Goal: Information Seeking & Learning: Learn about a topic

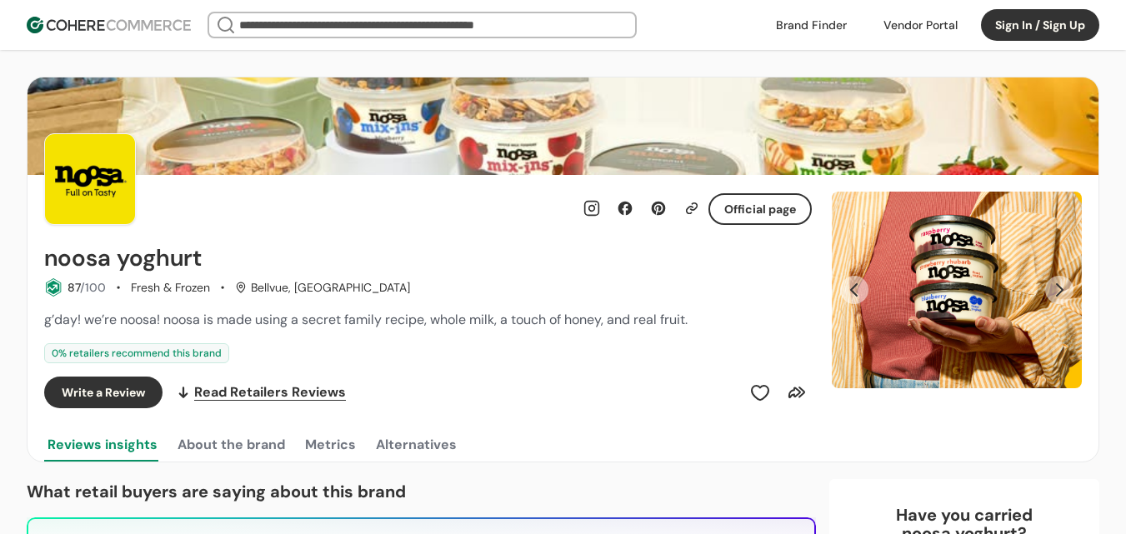
click at [816, 16] on link at bounding box center [811, 24] width 91 height 25
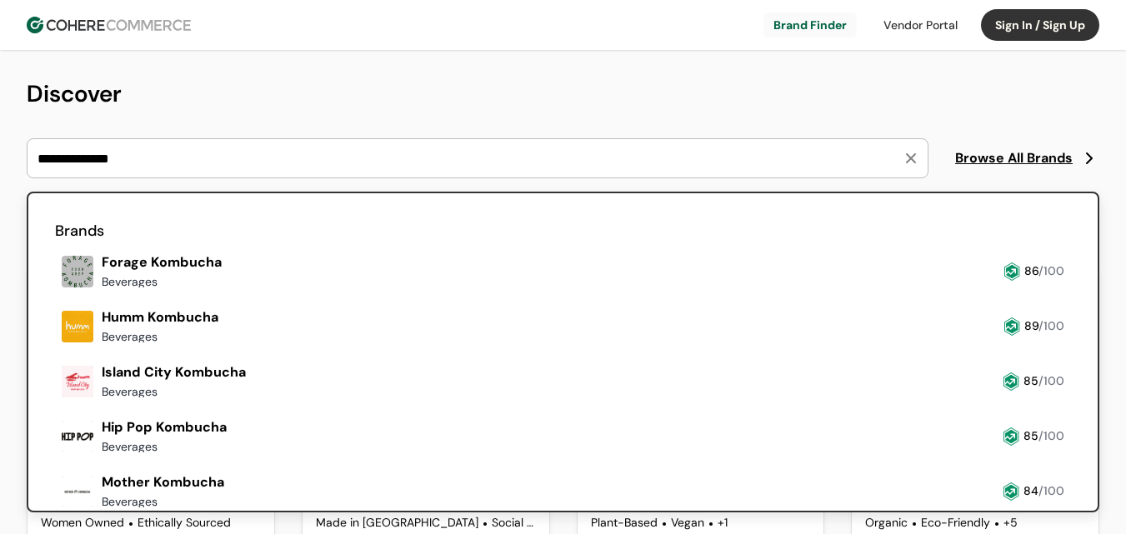
click at [205, 164] on input "**********" at bounding box center [467, 158] width 866 height 38
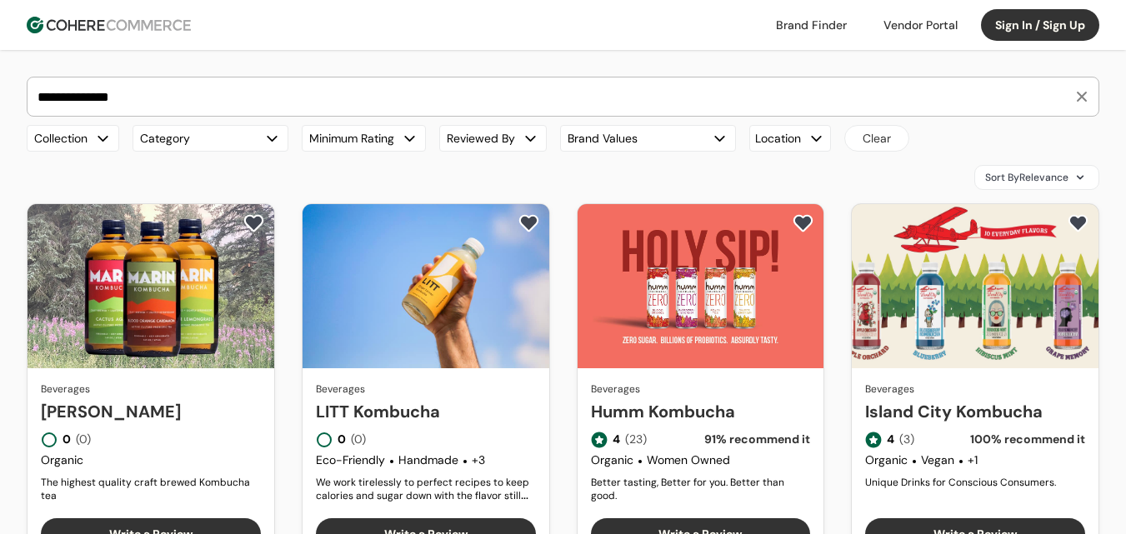
click at [208, 399] on link "Marin Kombucha" at bounding box center [151, 411] width 220 height 25
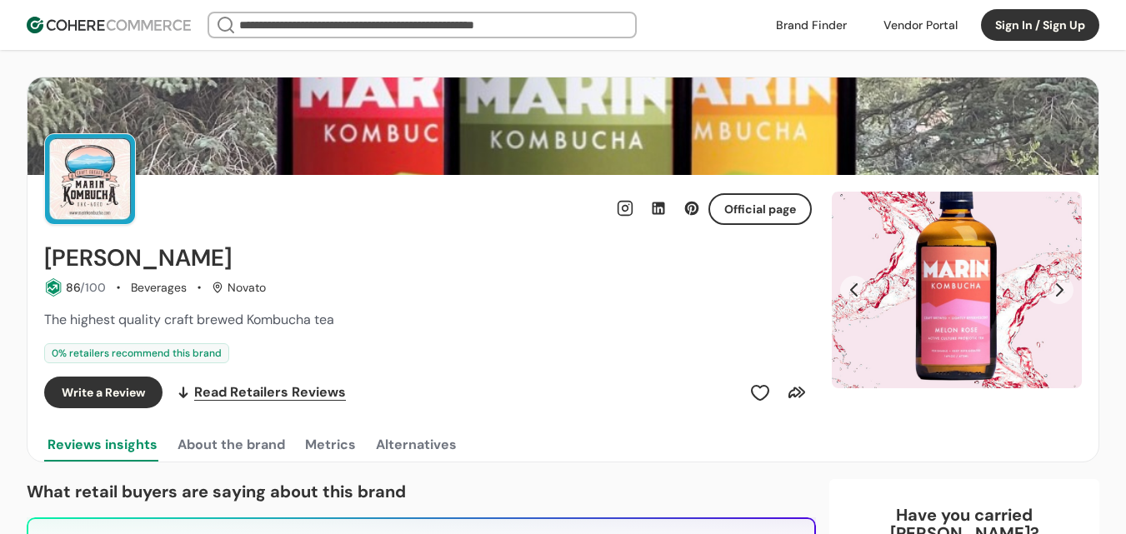
click at [1049, 291] on button "Next Slide" at bounding box center [1059, 290] width 28 height 28
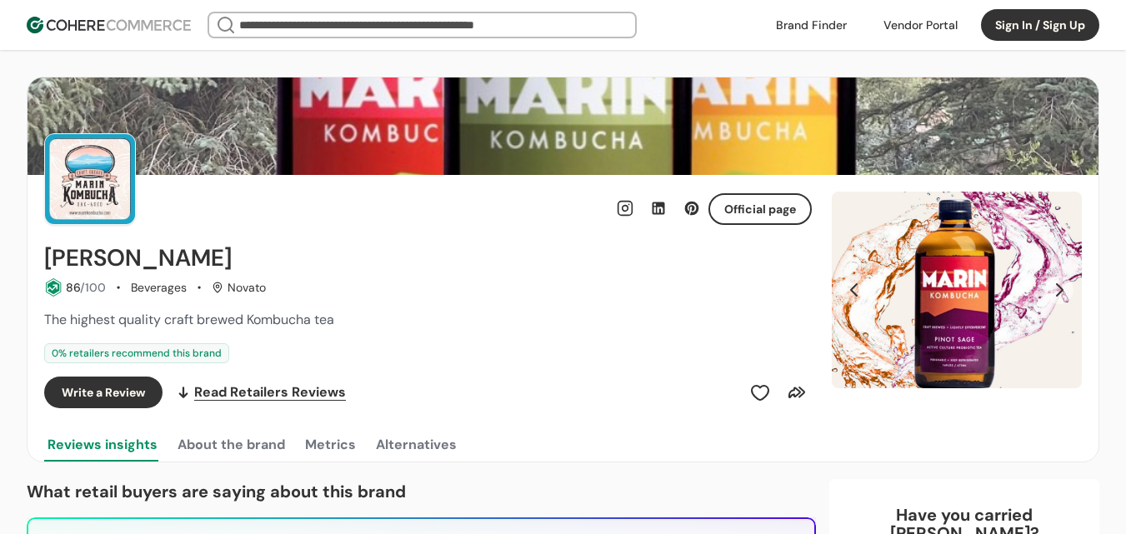
click at [1055, 290] on button "Next Slide" at bounding box center [1059, 290] width 28 height 28
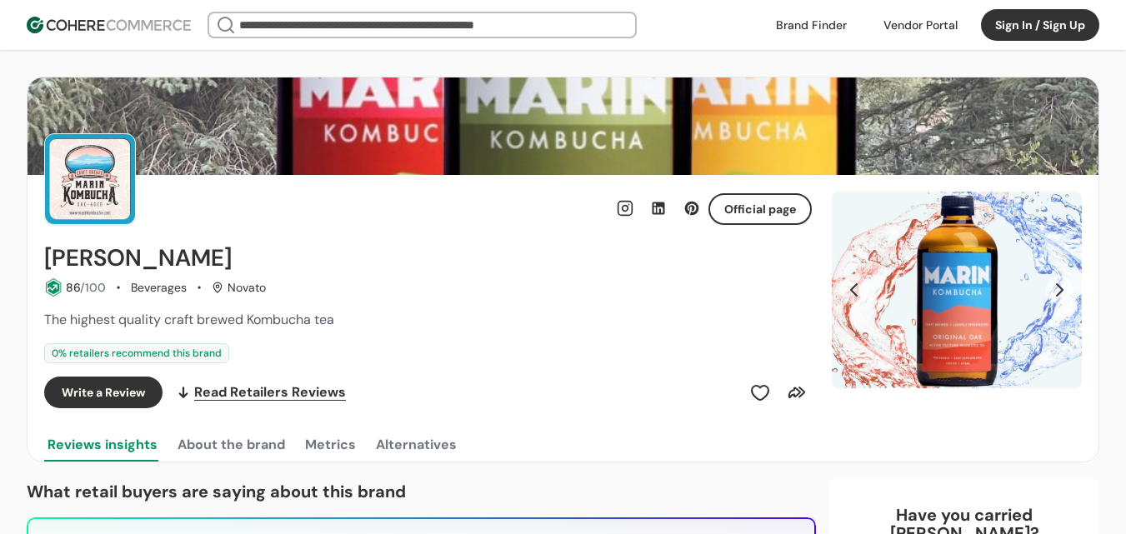
click at [1055, 290] on button "Next Slide" at bounding box center [1059, 290] width 28 height 28
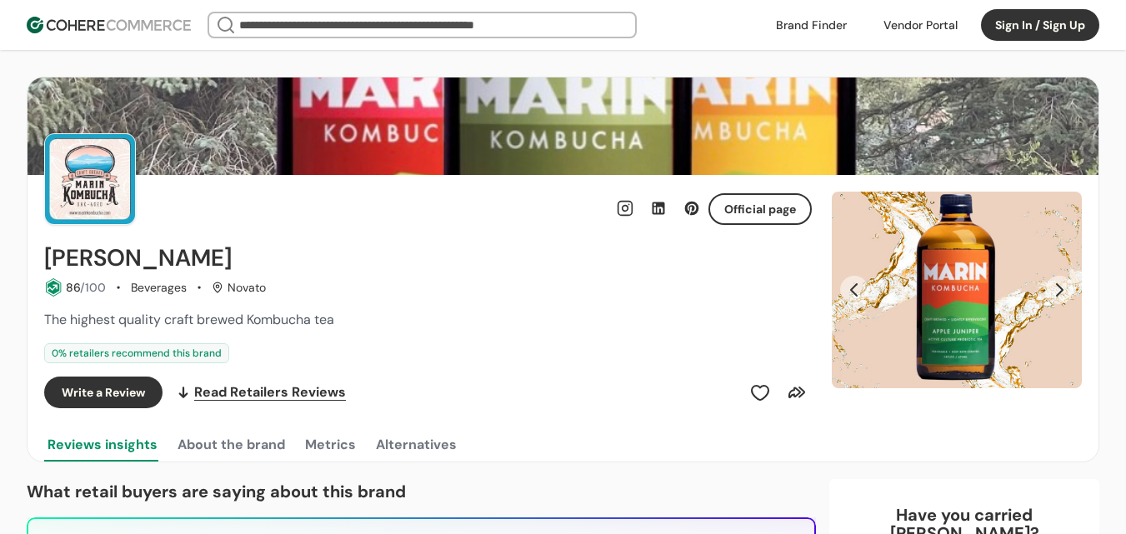
click at [1055, 290] on button "Next Slide" at bounding box center [1059, 290] width 28 height 28
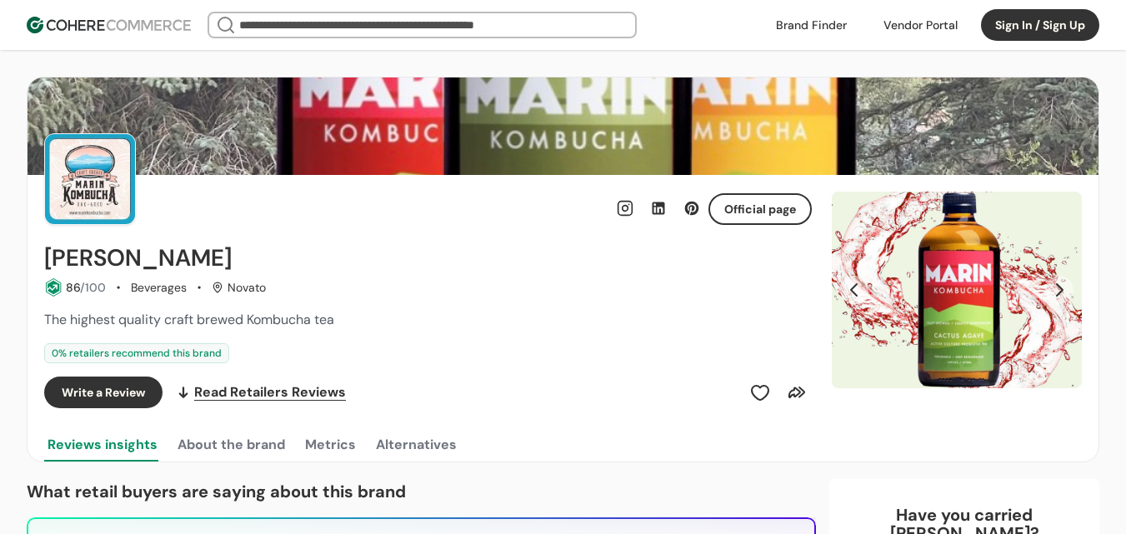
click at [1055, 290] on button "Next Slide" at bounding box center [1059, 290] width 28 height 28
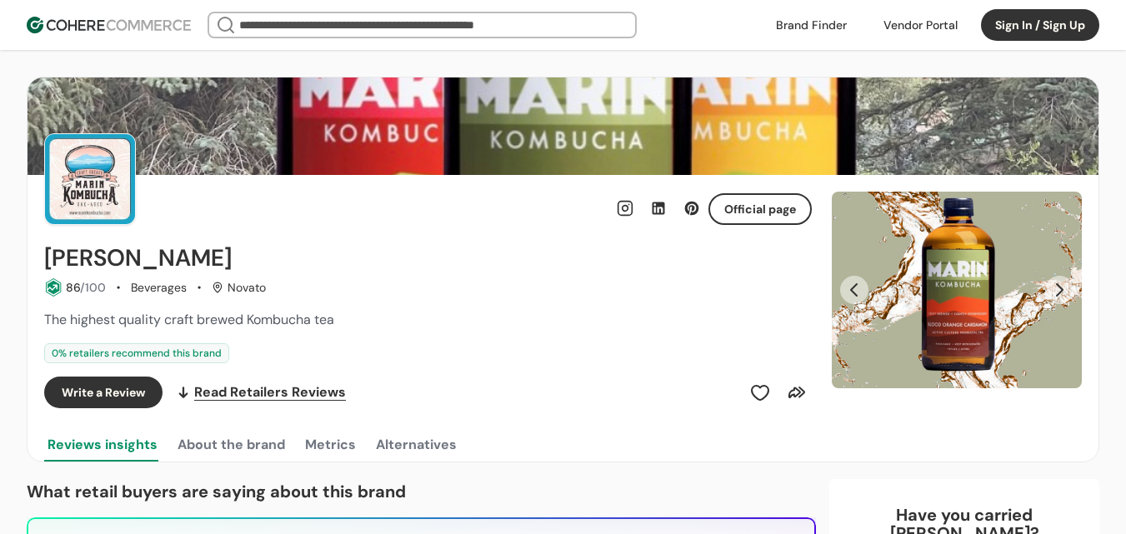
click at [1058, 301] on button "Next Slide" at bounding box center [1059, 290] width 28 height 28
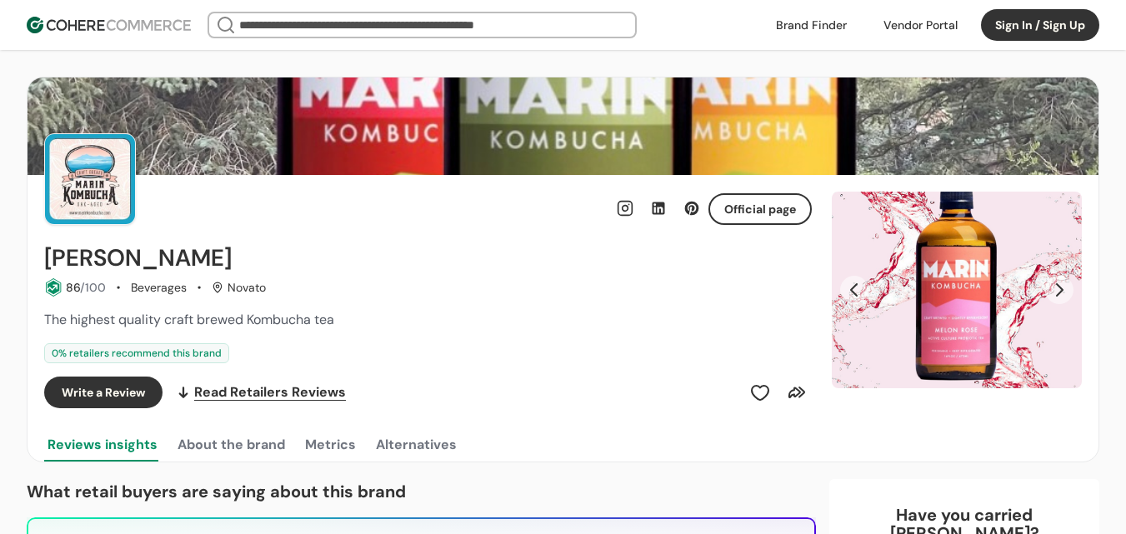
click at [1058, 294] on button "Next Slide" at bounding box center [1059, 290] width 28 height 28
